Goal: Communication & Community: Answer question/provide support

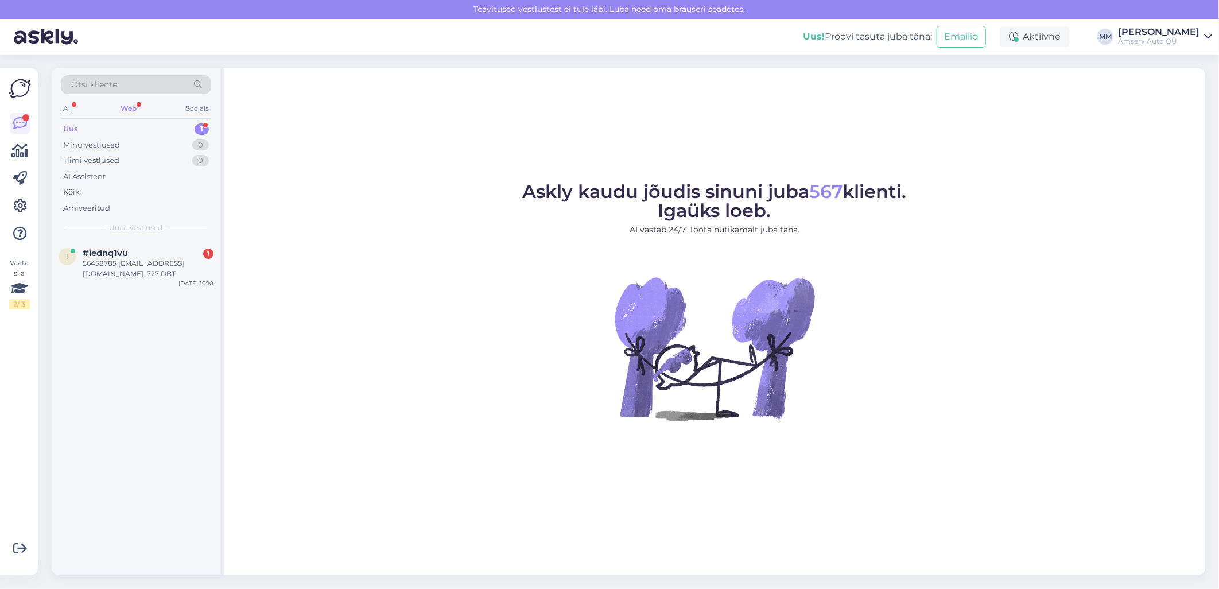
click at [135, 105] on div "Web" at bounding box center [128, 108] width 21 height 15
click at [133, 130] on div "Uus 1" at bounding box center [136, 129] width 150 height 16
click at [128, 261] on div "56458785 [EMAIL_ADDRESS][DOMAIN_NAME]. 727 DBT" at bounding box center [148, 268] width 131 height 21
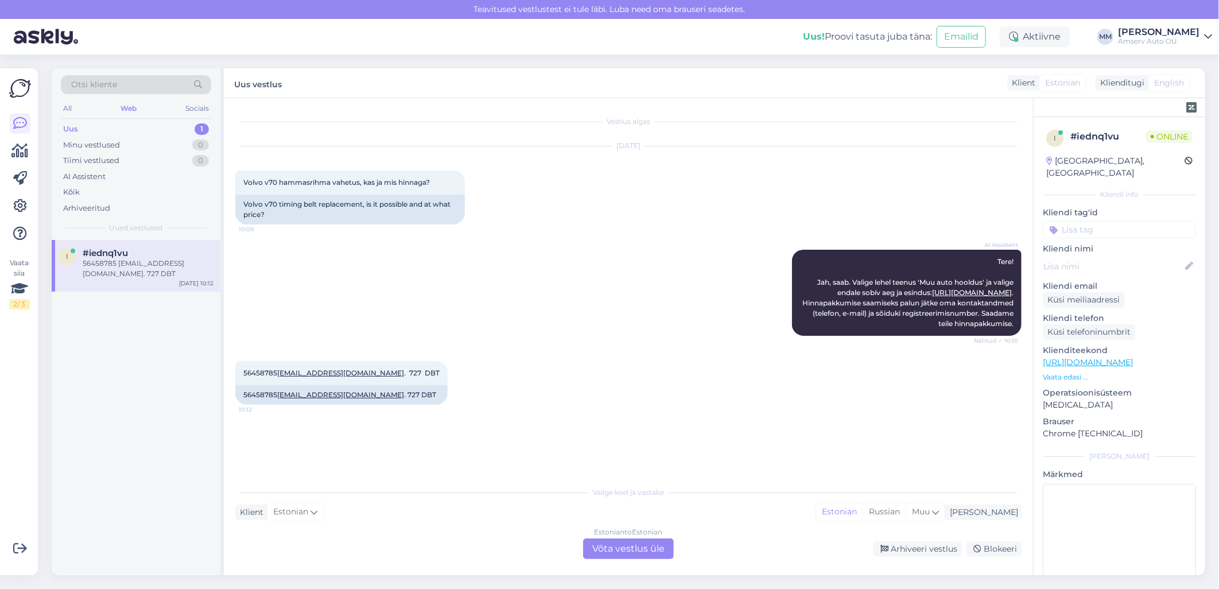
click at [624, 549] on div "Estonian to Estonian Võta vestlus üle" at bounding box center [628, 548] width 91 height 21
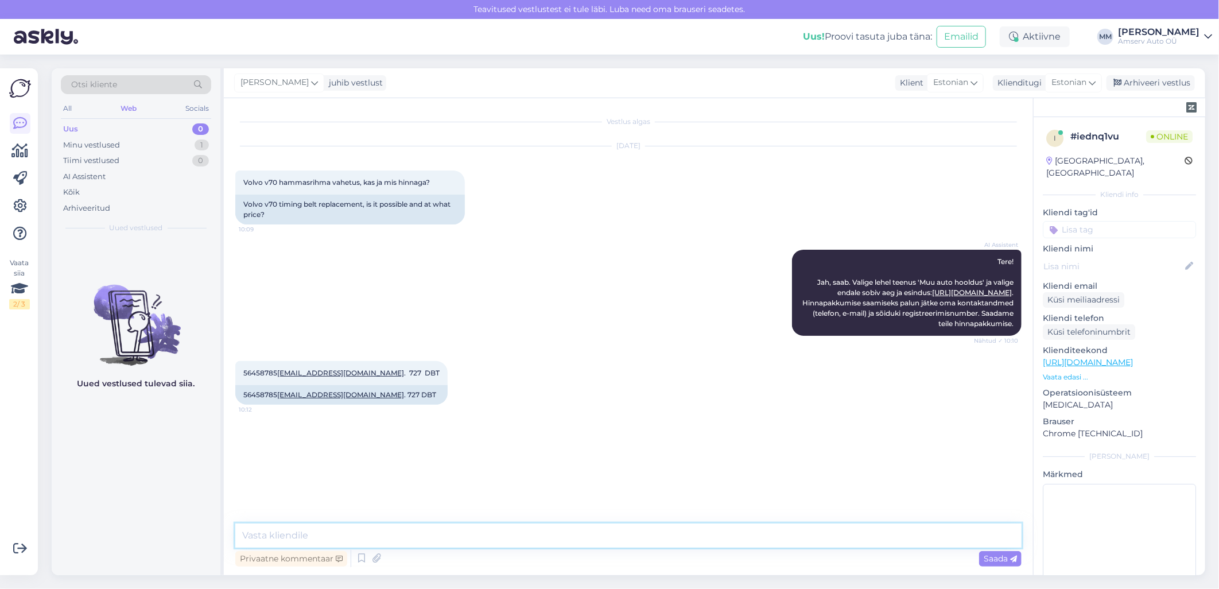
click at [521, 535] on textarea at bounding box center [628, 536] width 786 height 24
type textarea "Tere"
type textarea "Mis esindus sobib"
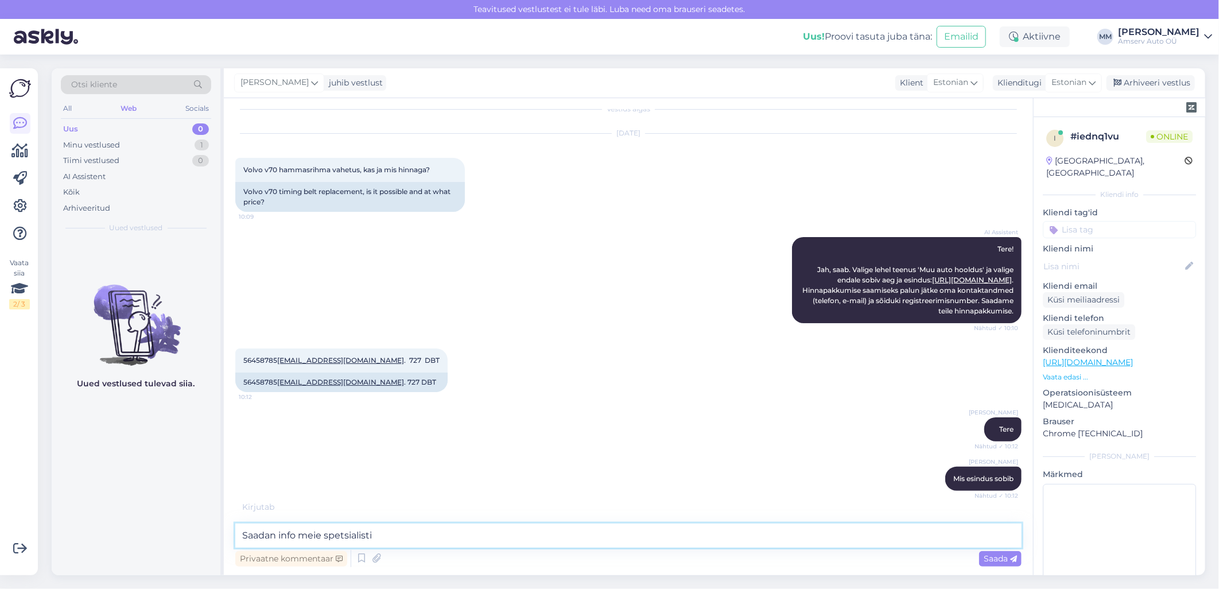
scroll to position [61, 0]
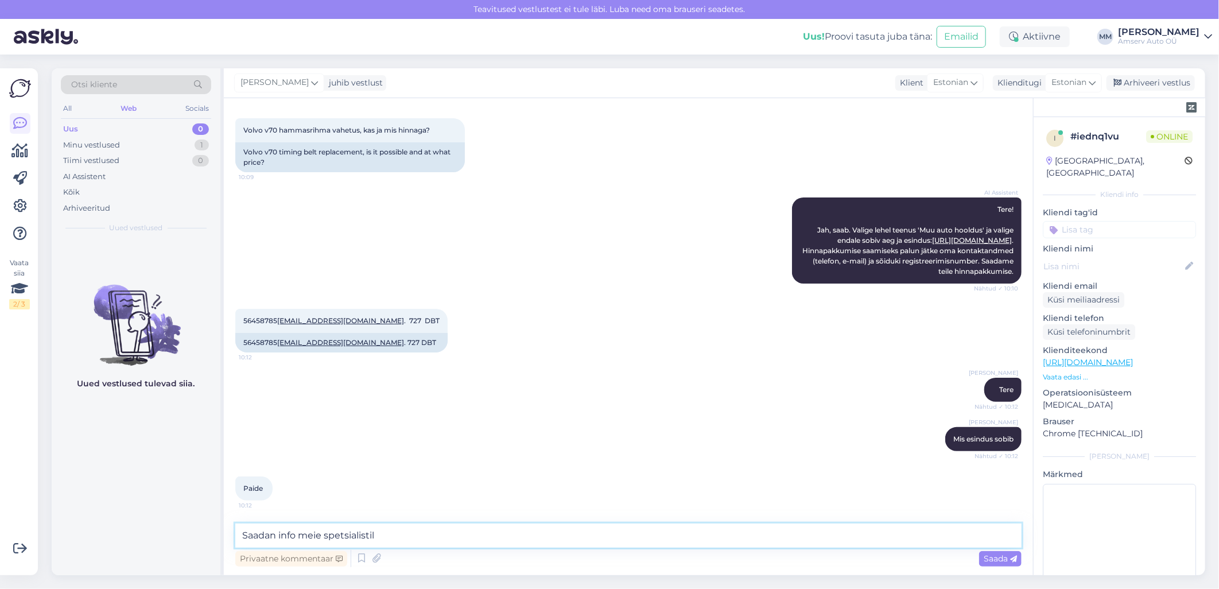
type textarea "Saadan info meie spetsialistile"
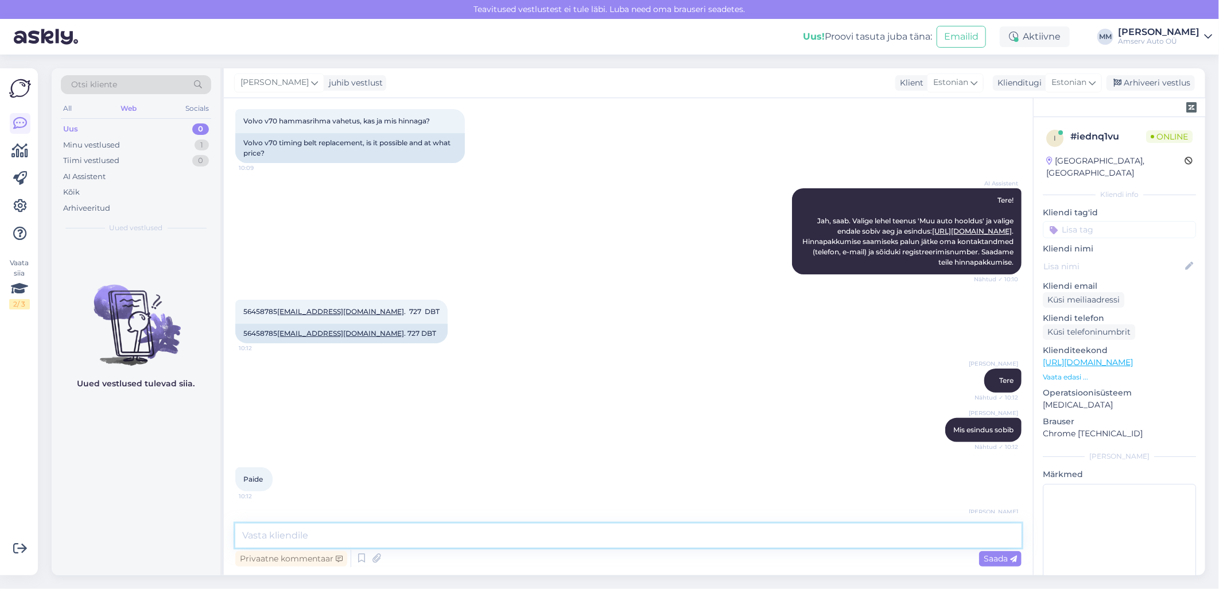
scroll to position [111, 0]
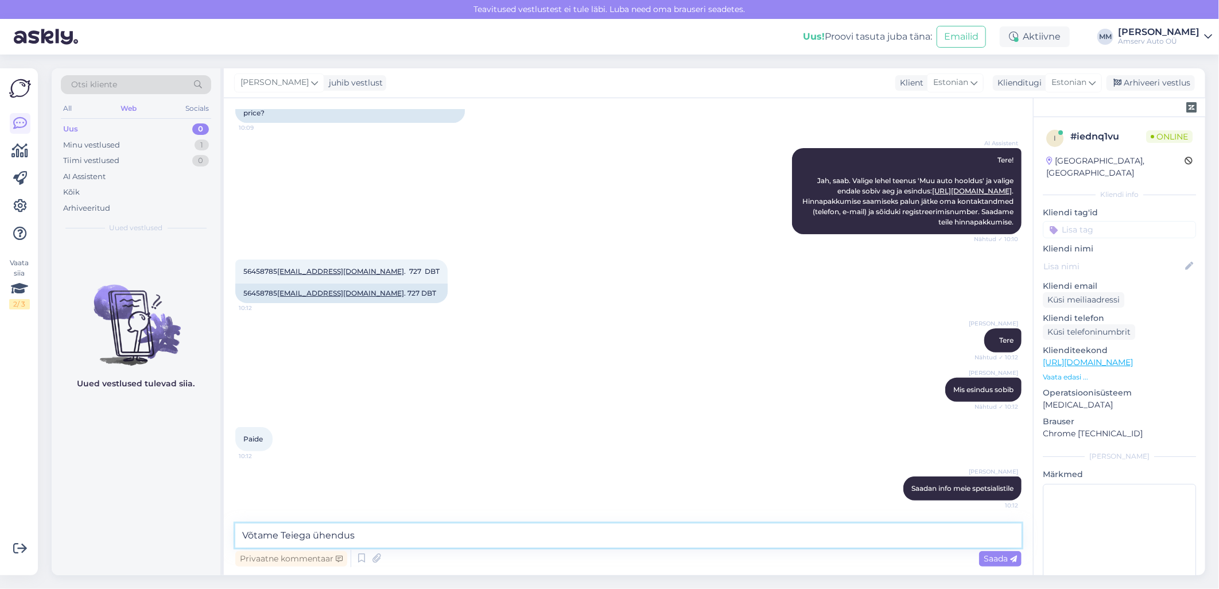
type textarea "Võtame Teiega ühendust"
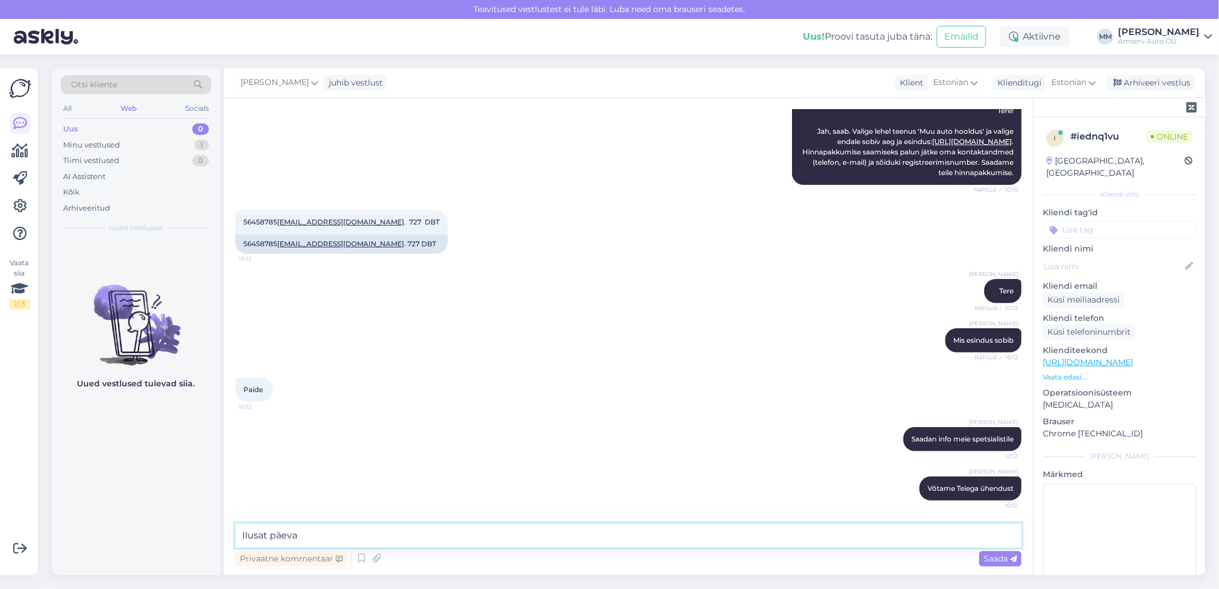
type textarea "Ilusat päeva!"
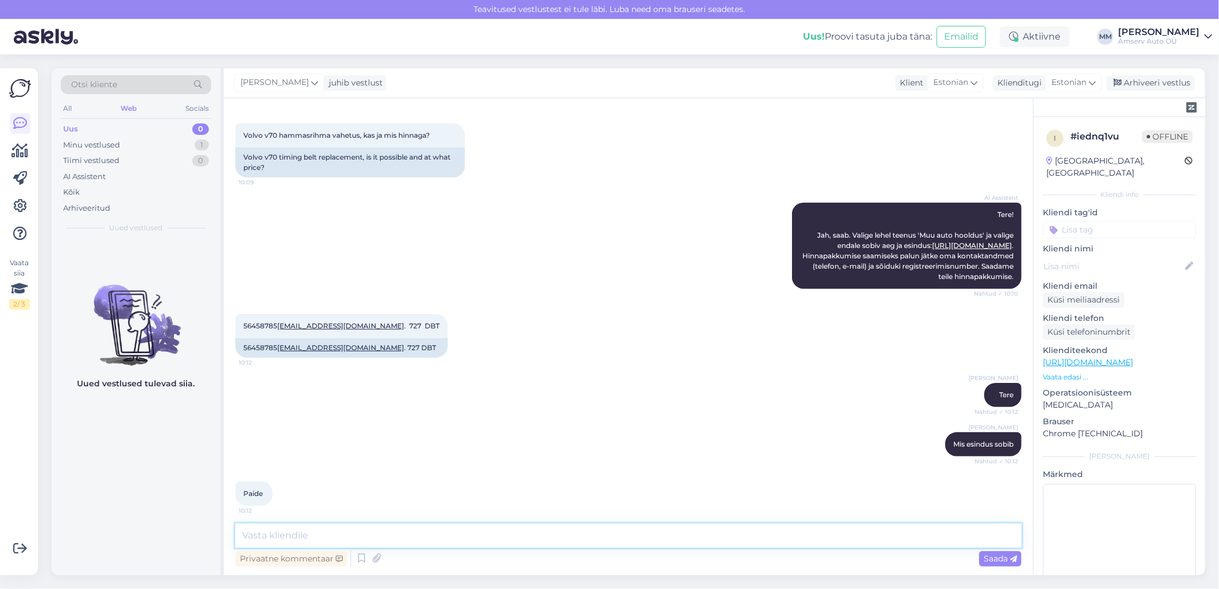
scroll to position [18, 0]
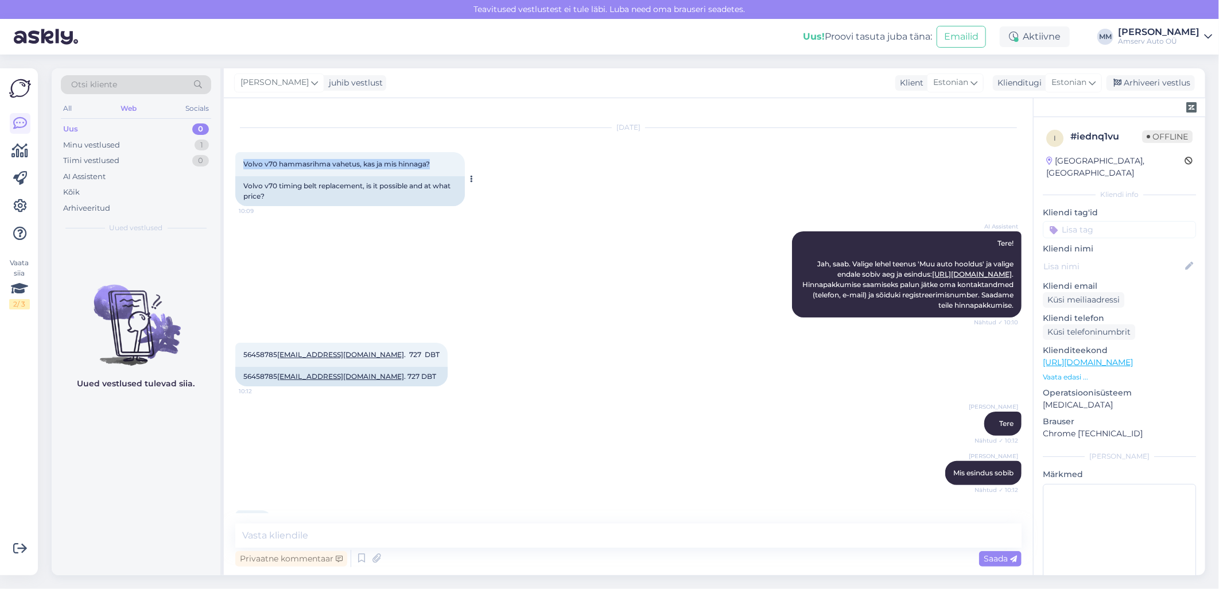
drag, startPoint x: 244, startPoint y: 161, endPoint x: 435, endPoint y: 169, distance: 191.3
click at [435, 169] on div "Volvo v70 hammasrihma vahetus, kas ja mis hinnaga? 10:09" at bounding box center [350, 164] width 230 height 24
drag, startPoint x: 435, startPoint y: 169, endPoint x: 423, endPoint y: 162, distance: 14.7
copy span "Volvo v70 hammasrihma vahetus, kas ja mis hinnaga?"
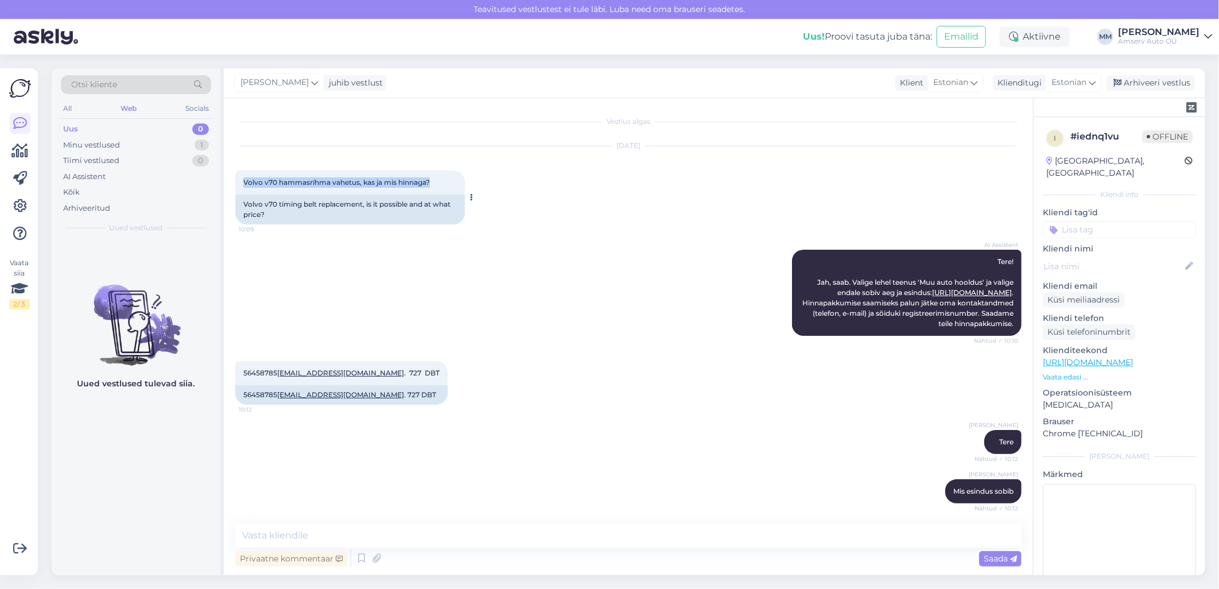
copy span "Volvo v70 hammasrihma vahetus, kas ja mis hinnaga?"
click at [135, 466] on div "Uued vestlused tulevad siia." at bounding box center [136, 407] width 169 height 335
drag, startPoint x: 243, startPoint y: 382, endPoint x: 373, endPoint y: 379, distance: 129.8
click at [373, 377] on span "56458785 [EMAIL_ADDRESS][DOMAIN_NAME] . 727 DBT" at bounding box center [341, 373] width 196 height 9
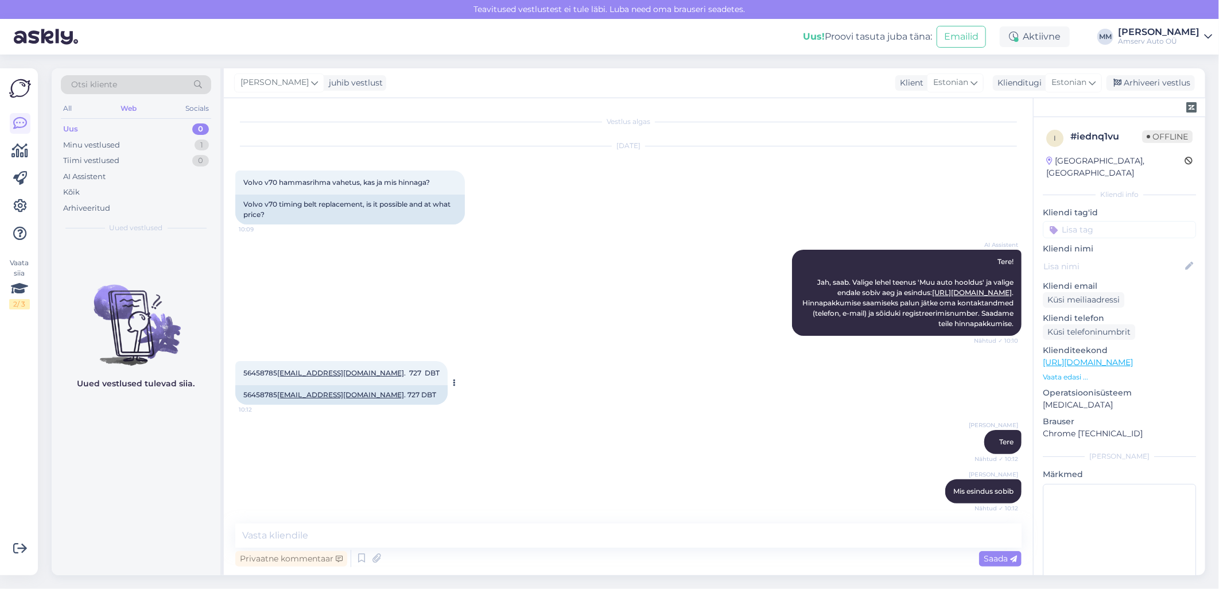
click at [377, 382] on div "56458785 [EMAIL_ADDRESS][DOMAIN_NAME] . 727 DBT 10:12" at bounding box center [341, 373] width 212 height 24
drag, startPoint x: 377, startPoint y: 382, endPoint x: 243, endPoint y: 385, distance: 133.2
click at [243, 385] on div "56458785 [EMAIL_ADDRESS][DOMAIN_NAME] . 727 DBT 10:12" at bounding box center [341, 373] width 212 height 24
copy span "56458785 [EMAIL_ADDRESS][DOMAIN_NAME] . 727 DBT"
click at [119, 426] on div "Uued vestlused tulevad siia." at bounding box center [136, 407] width 169 height 335
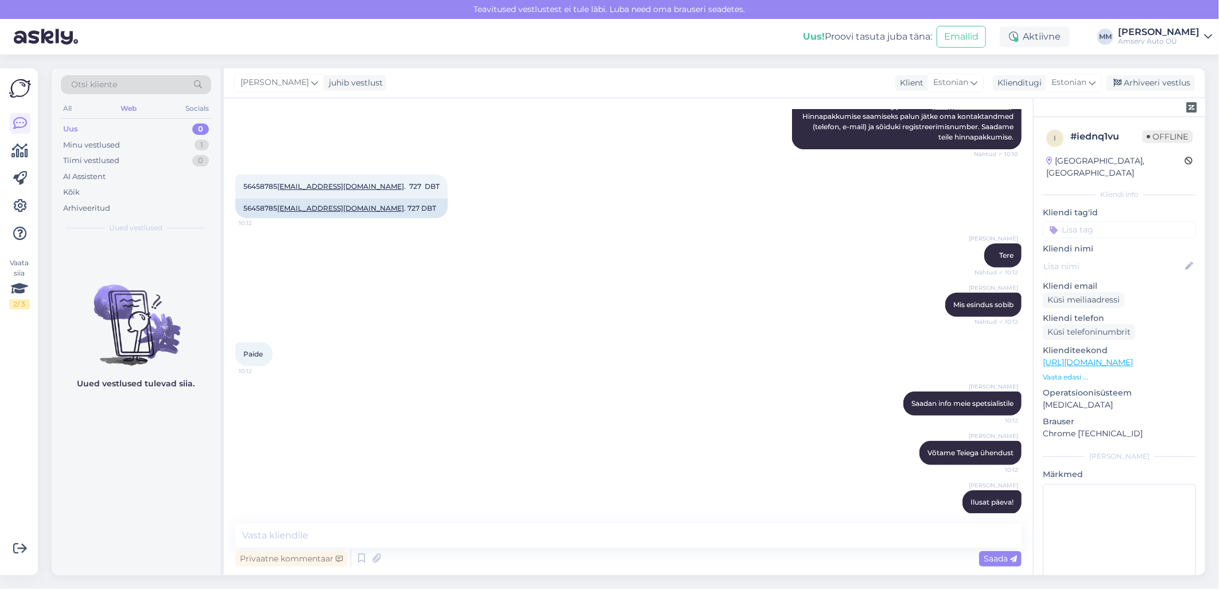
scroll to position [191, 0]
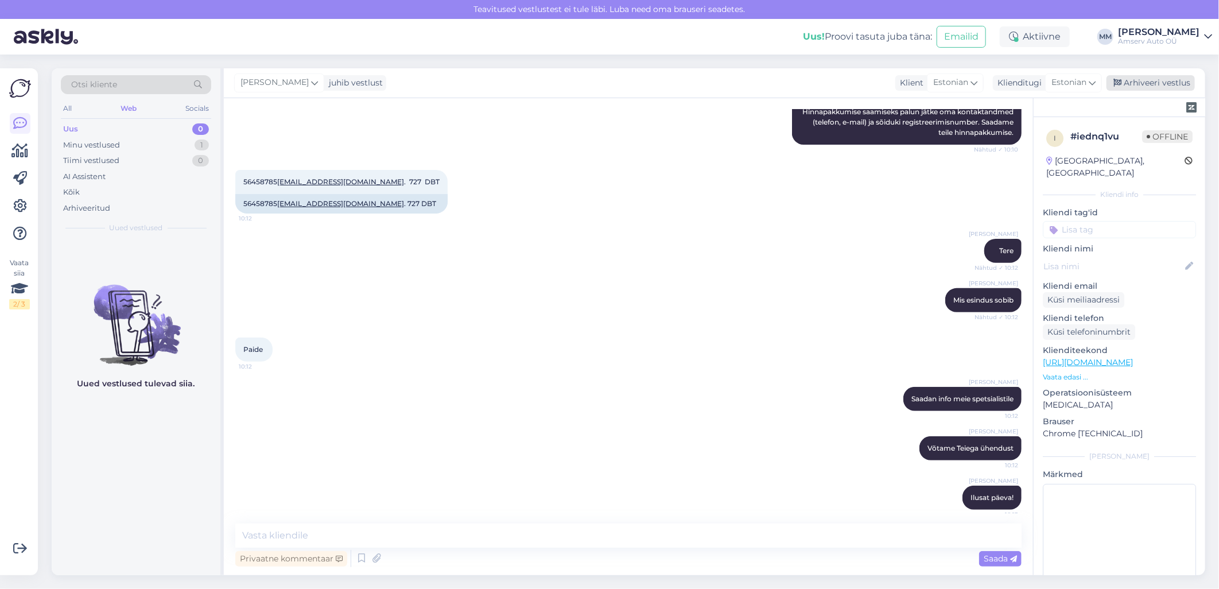
click at [1144, 79] on div "Arhiveeri vestlus" at bounding box center [1151, 83] width 88 height 16
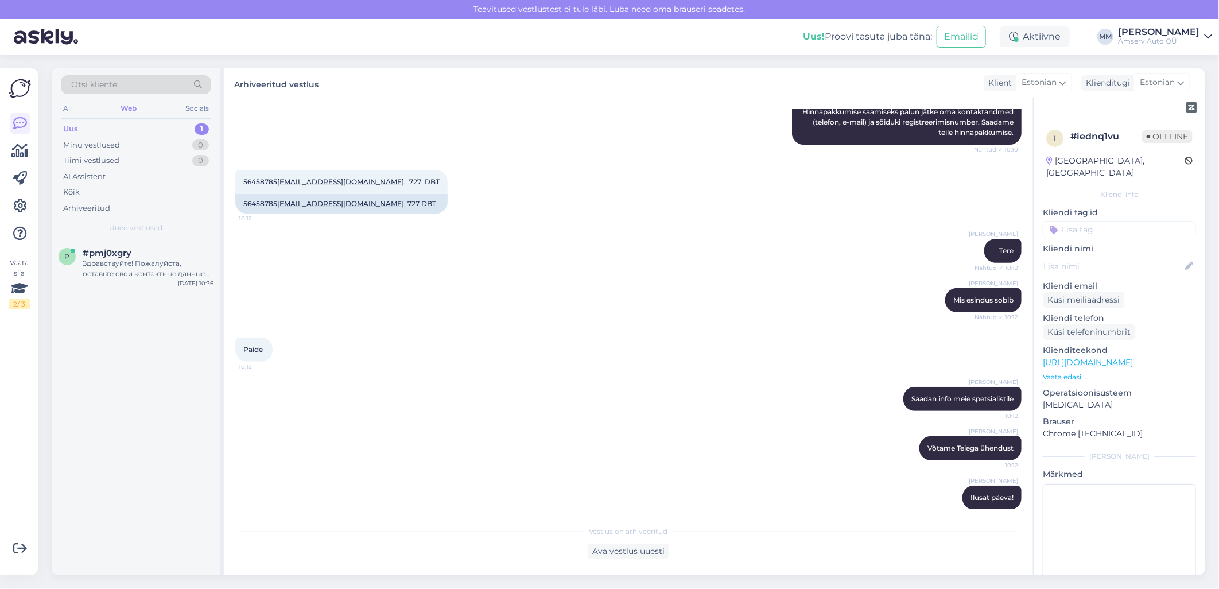
click at [173, 130] on div "Uus 1" at bounding box center [136, 129] width 150 height 16
click at [162, 258] on div "#pmj0xgry Здравствуйте! Пожалуйста, оставьте свои контактные данные (телефон, э…" at bounding box center [148, 263] width 131 height 31
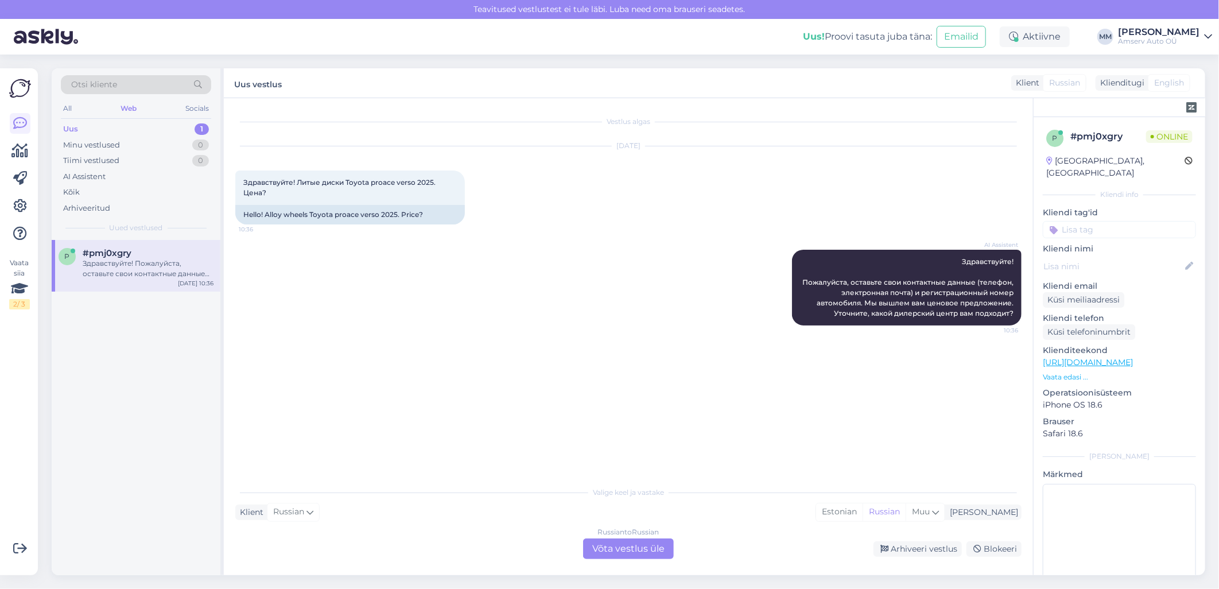
click at [615, 546] on div "Russian to Russian Võta vestlus üle" at bounding box center [628, 548] width 91 height 21
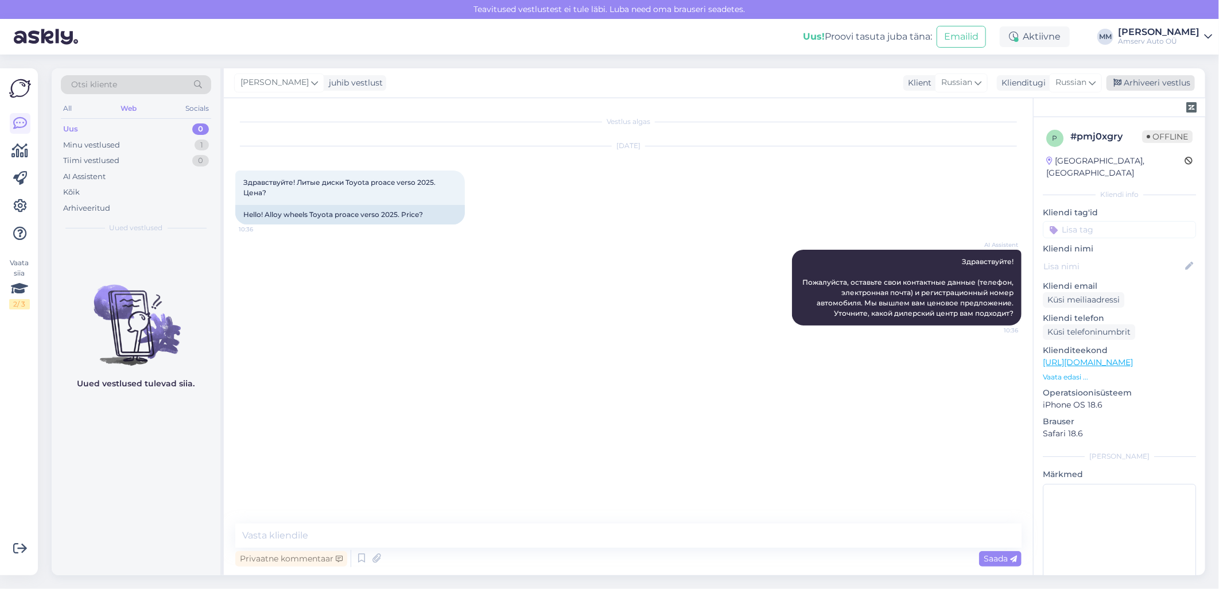
click at [1143, 87] on div "Arhiveeri vestlus" at bounding box center [1151, 83] width 88 height 16
click at [1071, 221] on input at bounding box center [1119, 229] width 153 height 17
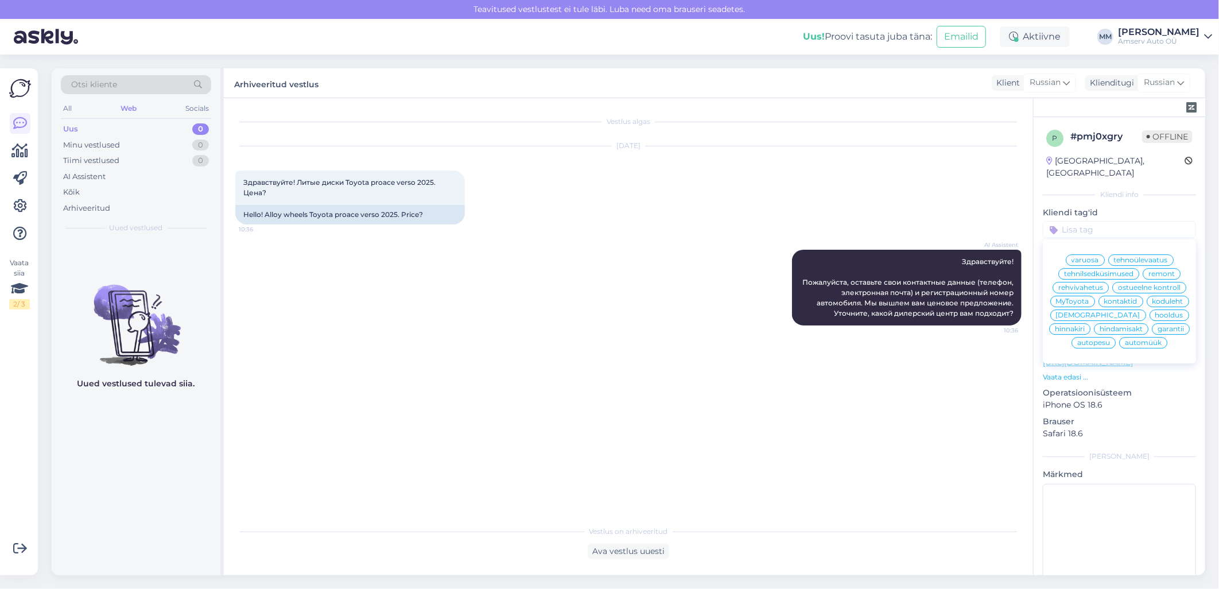
click at [1092, 257] on span "varuosa" at bounding box center [1086, 260] width 28 height 7
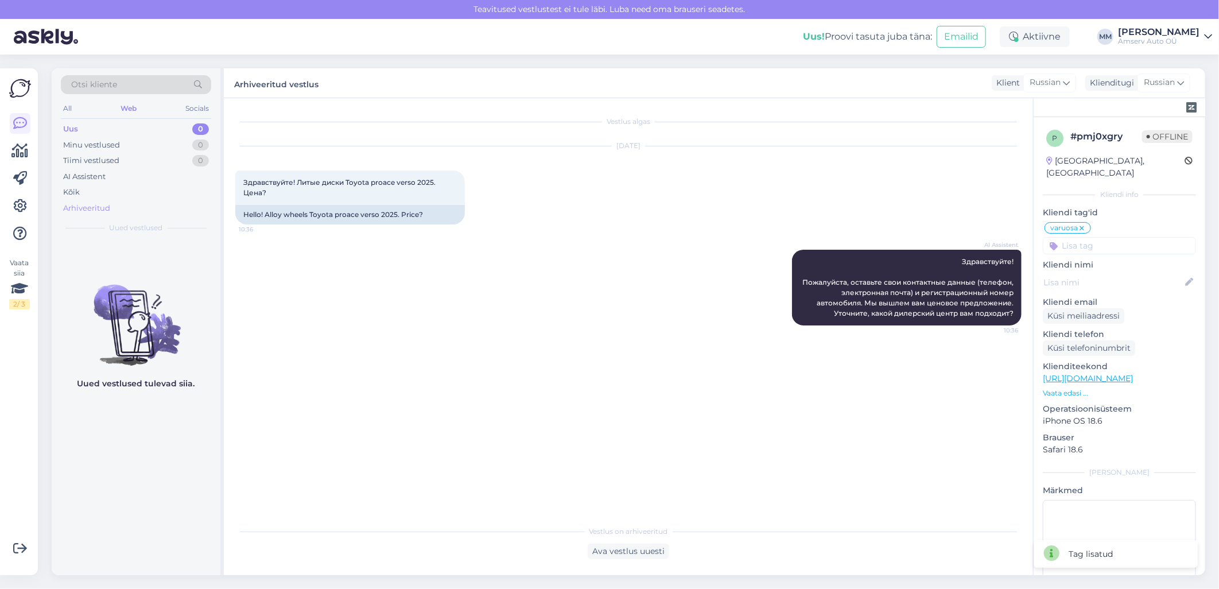
click at [94, 207] on div "Arhiveeritud" at bounding box center [86, 208] width 47 height 11
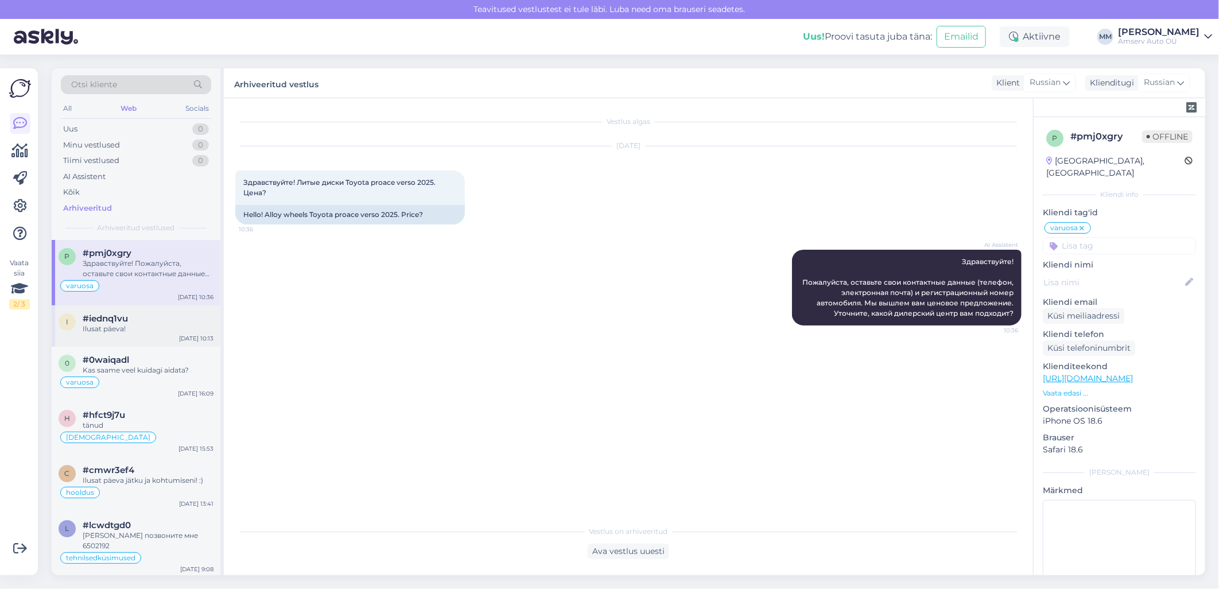
click at [145, 330] on div "Ilusat päeva!" at bounding box center [148, 329] width 131 height 10
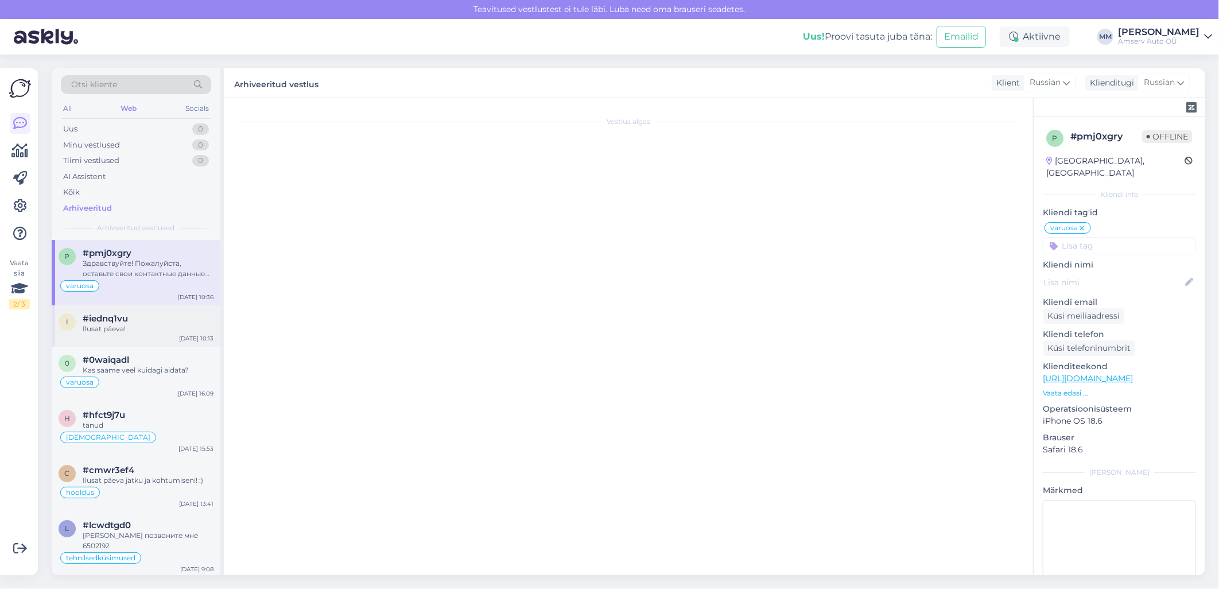
scroll to position [214, 0]
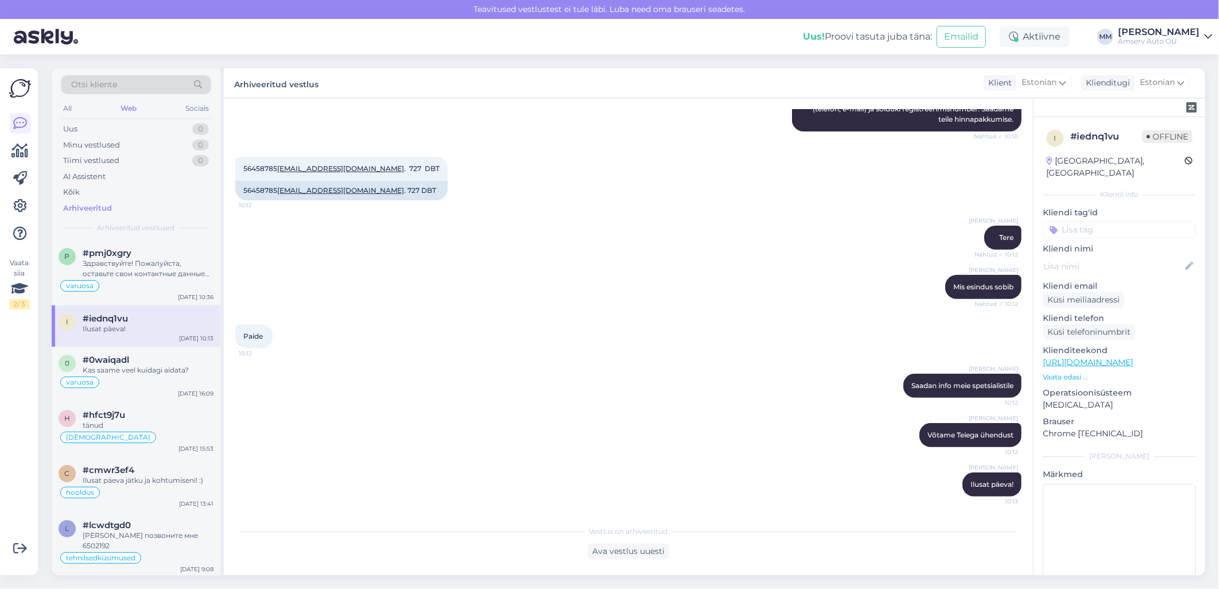
click at [1102, 221] on input at bounding box center [1119, 229] width 153 height 17
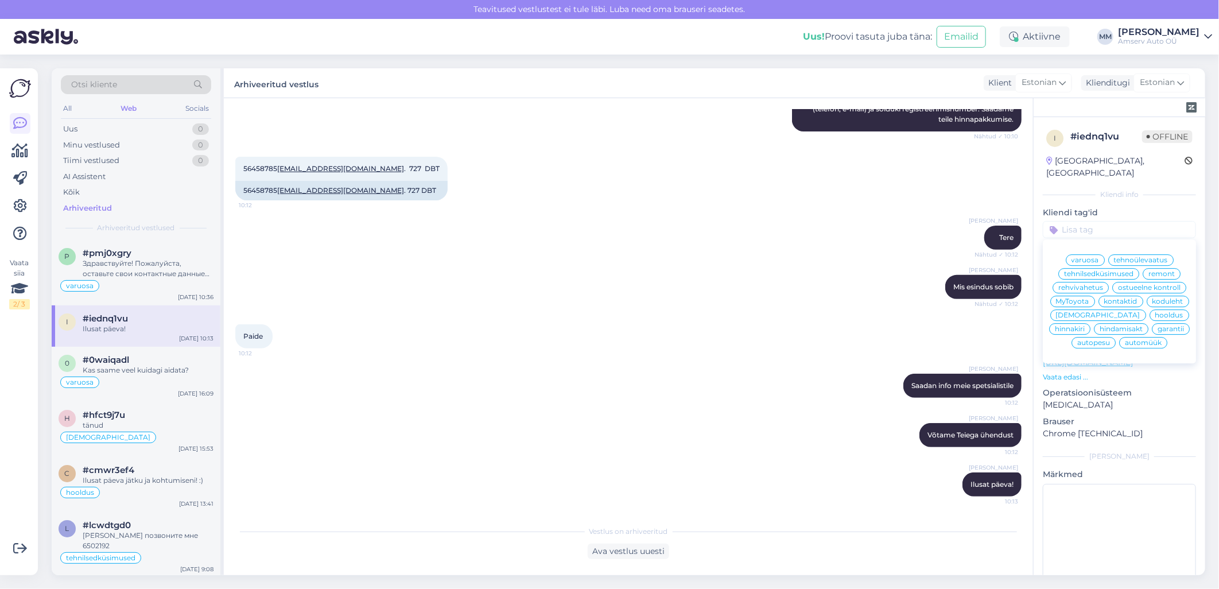
click at [1158, 270] on span "remont" at bounding box center [1162, 273] width 26 height 7
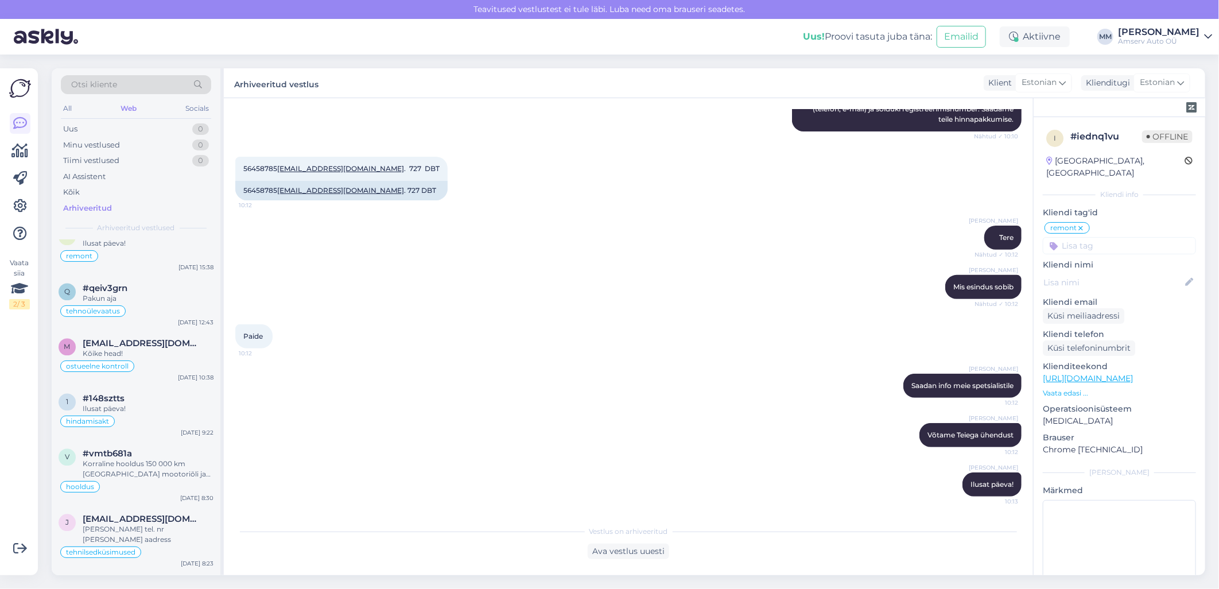
scroll to position [1530, 0]
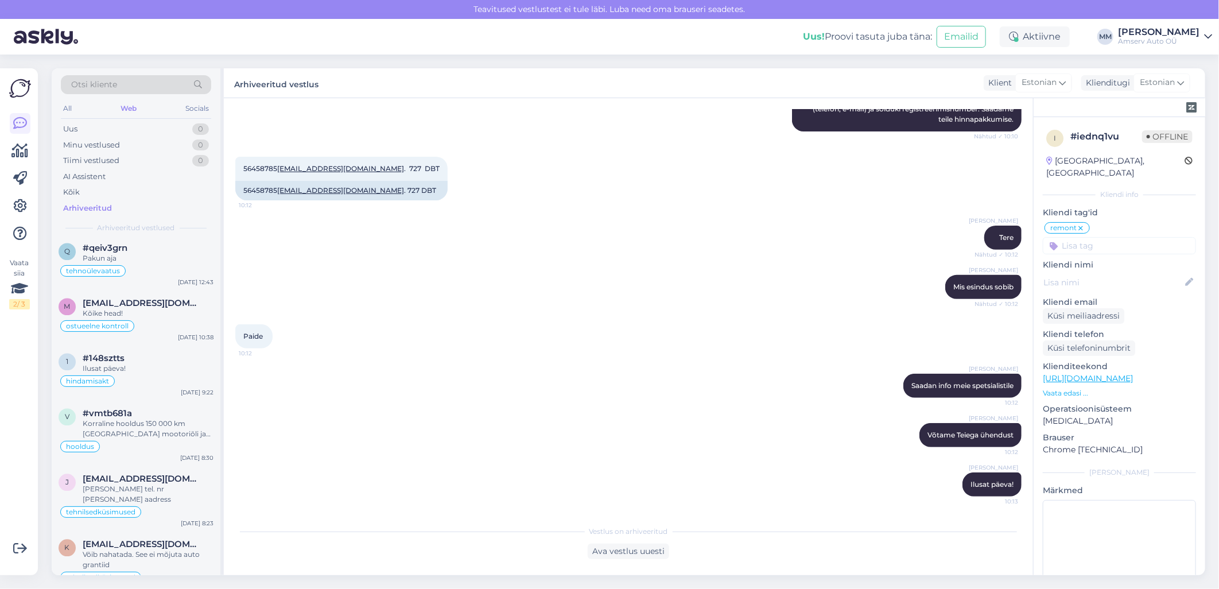
click at [509, 415] on div "[PERSON_NAME] Võtame Teiega ühendust 10:12" at bounding box center [628, 434] width 786 height 49
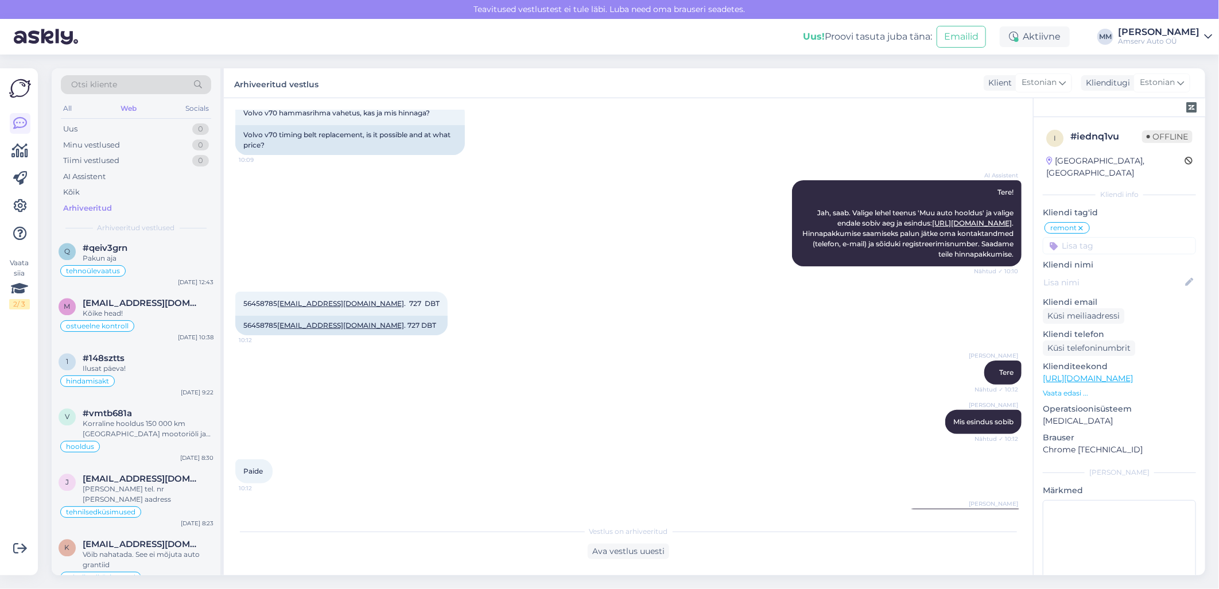
scroll to position [0, 0]
